Goal: Task Accomplishment & Management: Use online tool/utility

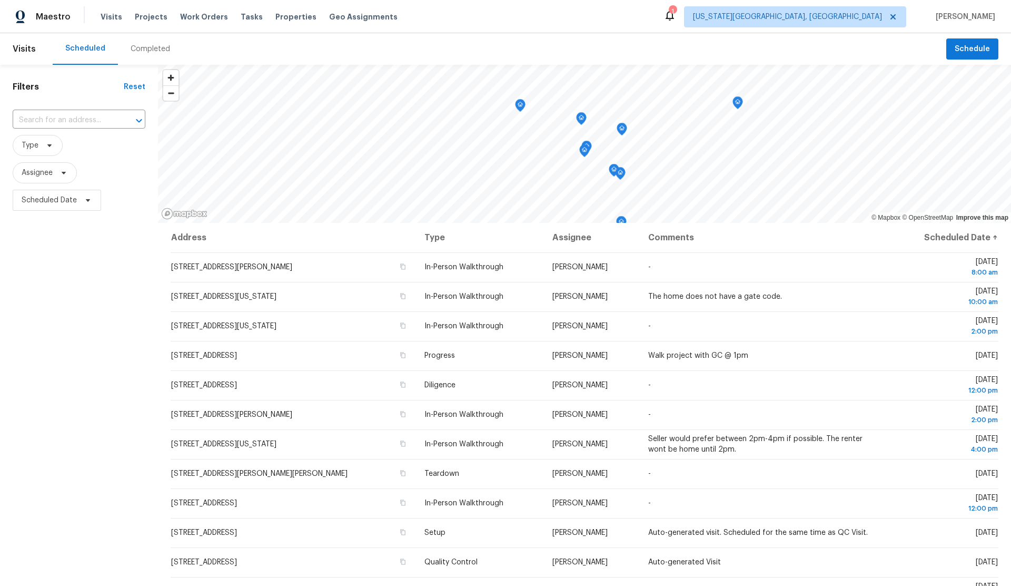
scroll to position [2, 0]
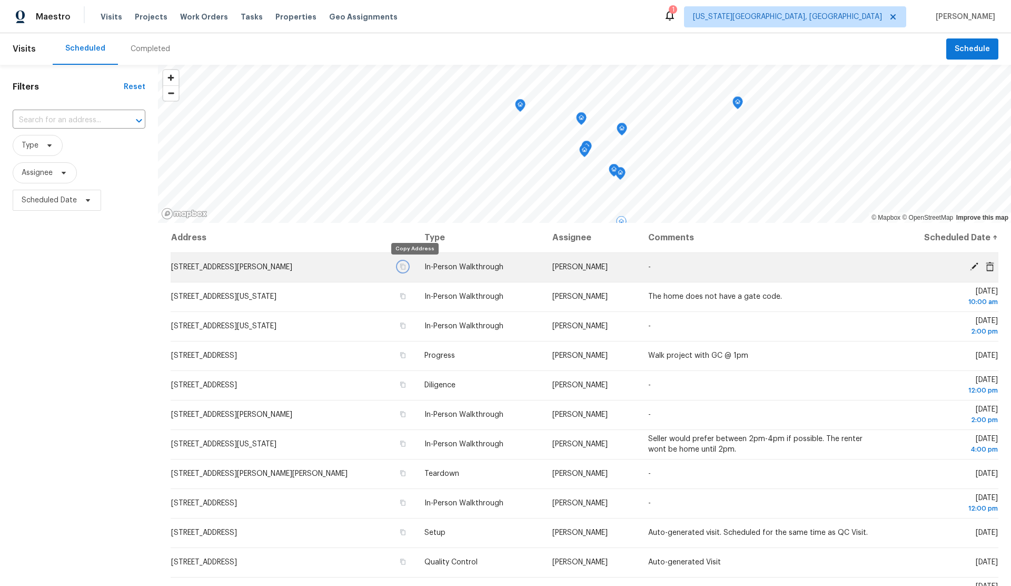
click at [406, 265] on icon "button" at bounding box center [403, 266] width 6 height 6
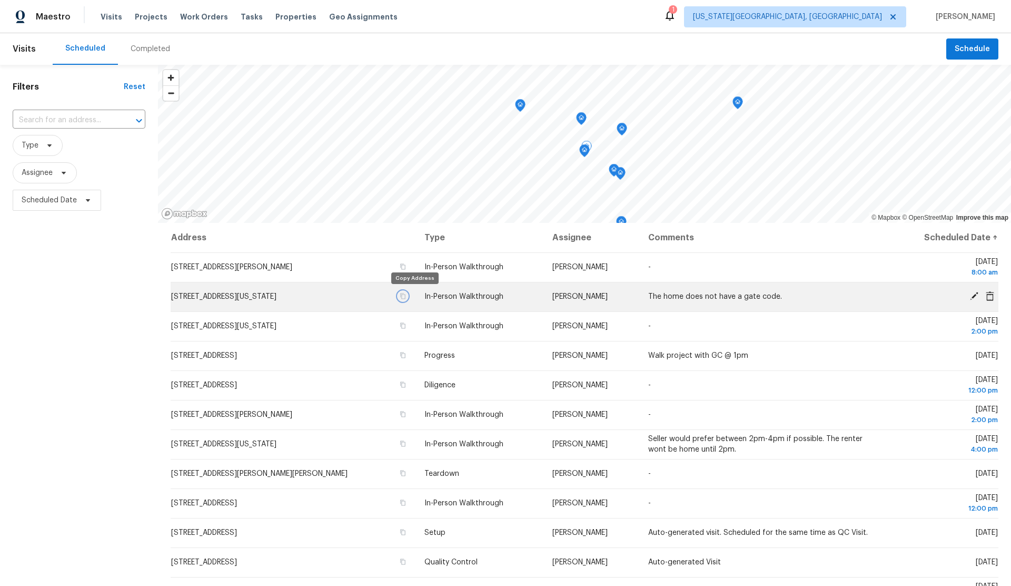
click at [406, 293] on icon "button" at bounding box center [403, 296] width 6 height 6
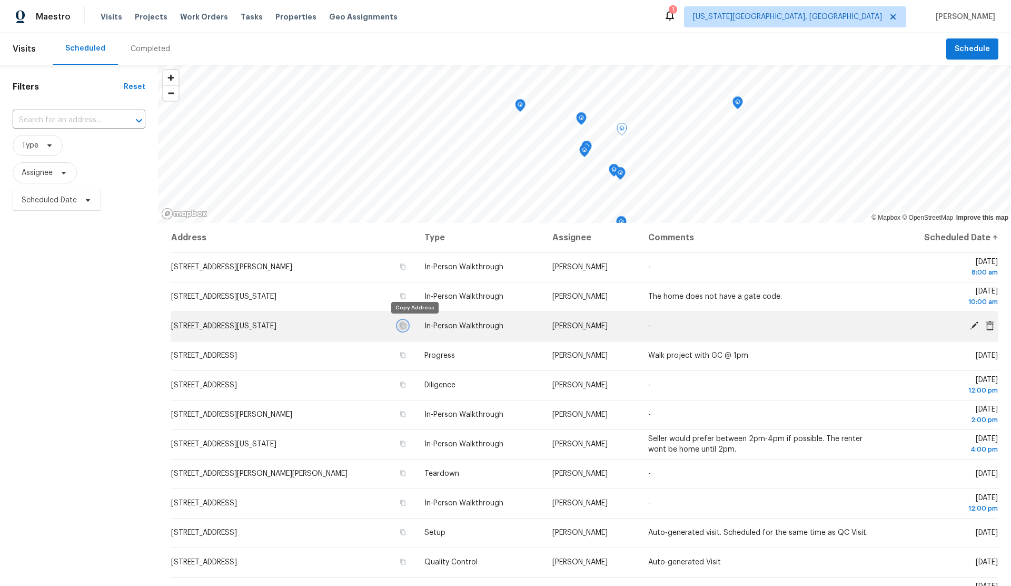
click at [406, 324] on icon "button" at bounding box center [403, 325] width 6 height 6
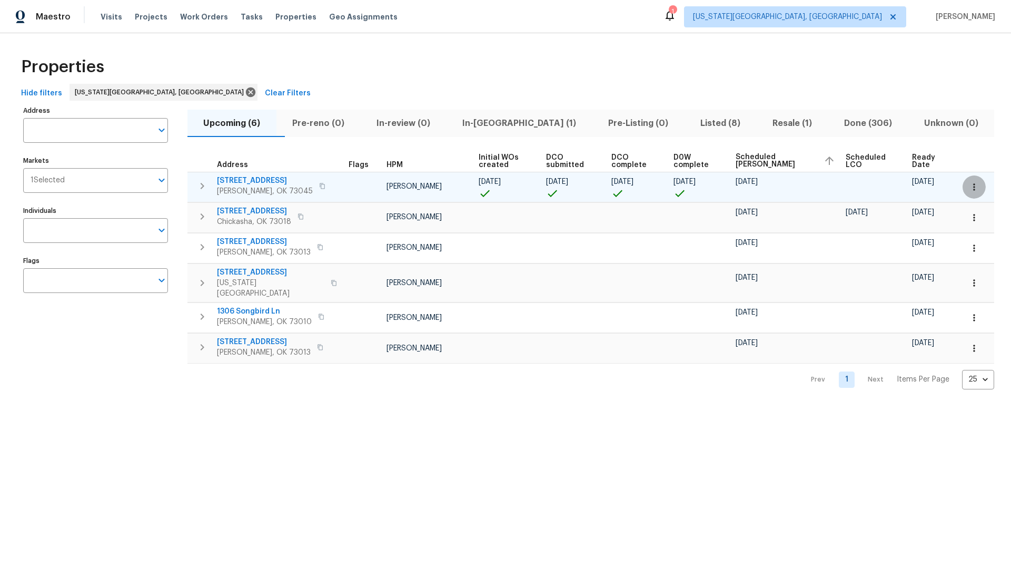
click at [977, 192] on button "button" at bounding box center [974, 186] width 23 height 23
click at [975, 183] on icon "button" at bounding box center [974, 187] width 11 height 11
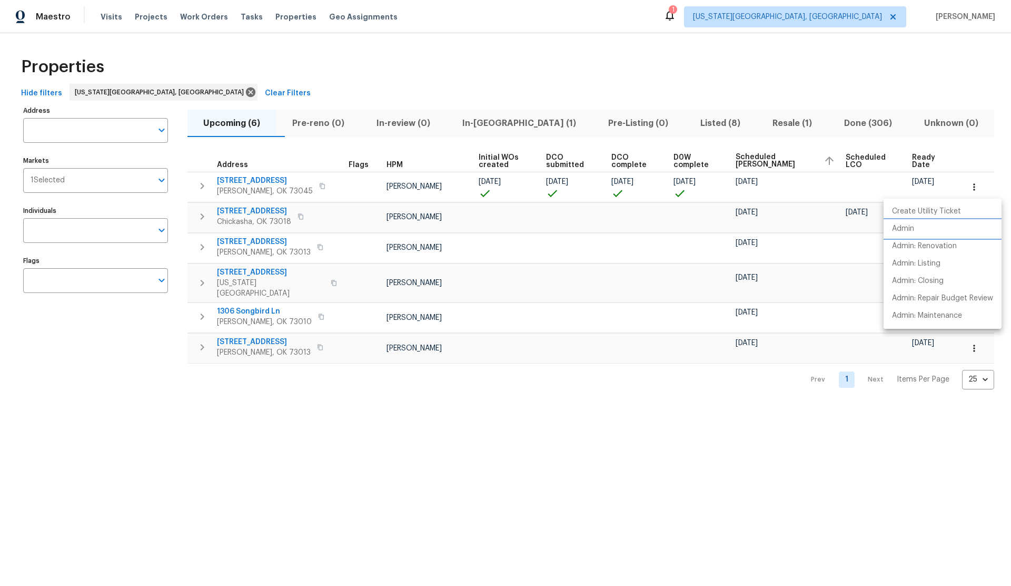
click at [905, 226] on p "Admin" at bounding box center [903, 228] width 22 height 11
